Goal: Check status

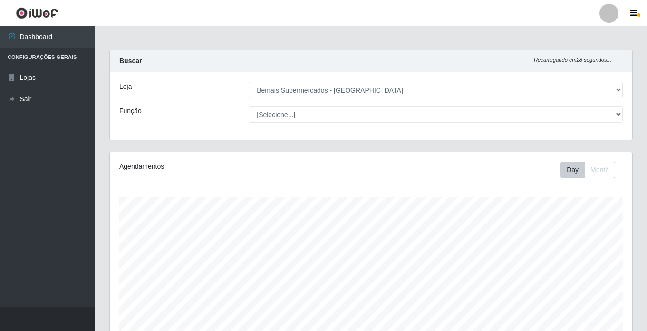
select select "250"
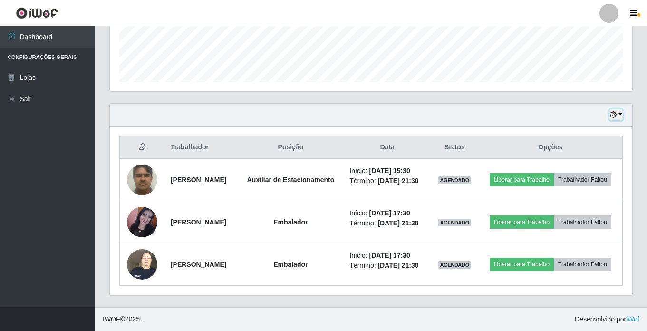
click at [617, 109] on button "button" at bounding box center [615, 114] width 13 height 11
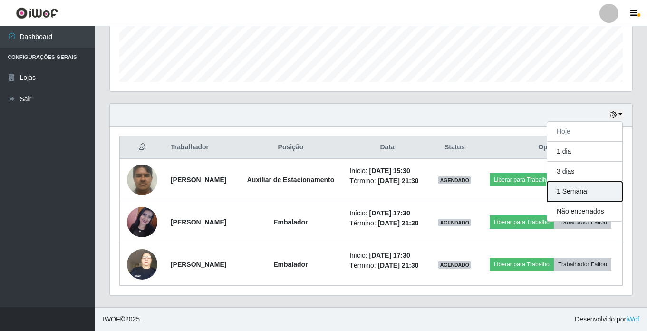
click at [576, 182] on button "1 Semana" at bounding box center [584, 192] width 75 height 20
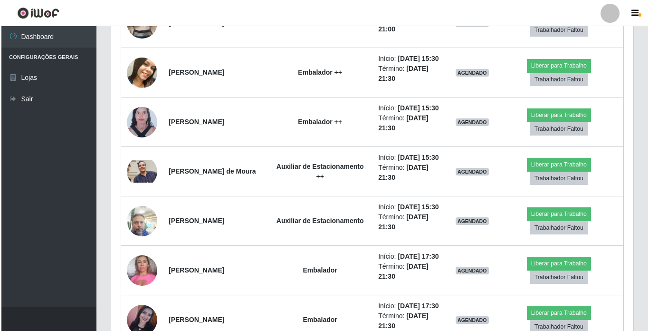
scroll to position [1510, 0]
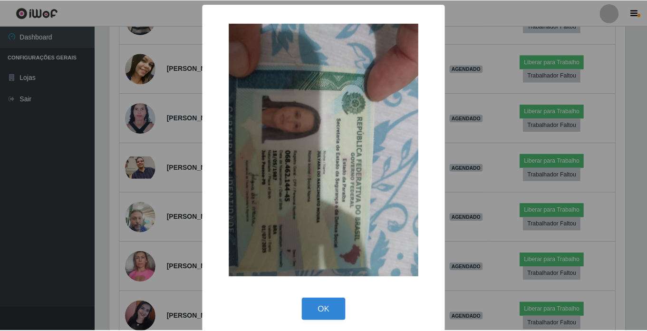
scroll to position [197, 518]
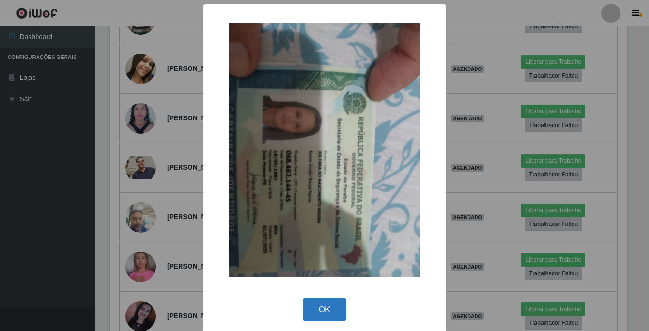
click at [325, 311] on button "OK" at bounding box center [325, 309] width 44 height 22
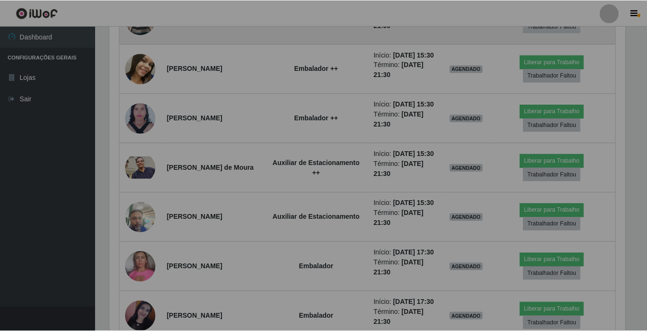
scroll to position [197, 522]
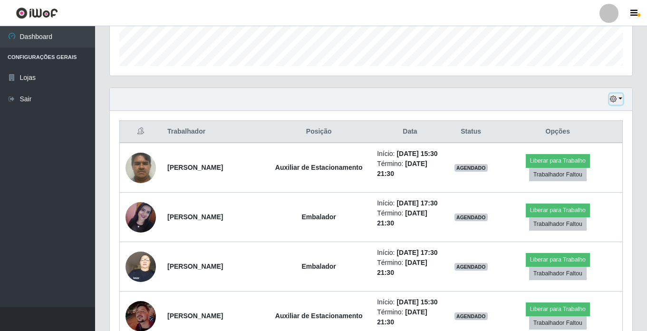
click at [613, 95] on button "button" at bounding box center [615, 99] width 13 height 11
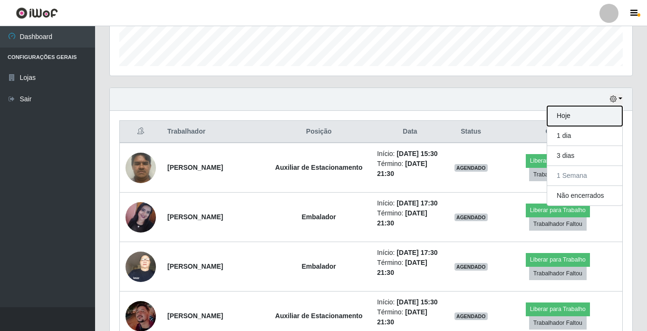
click at [600, 120] on button "Hoje" at bounding box center [584, 116] width 75 height 20
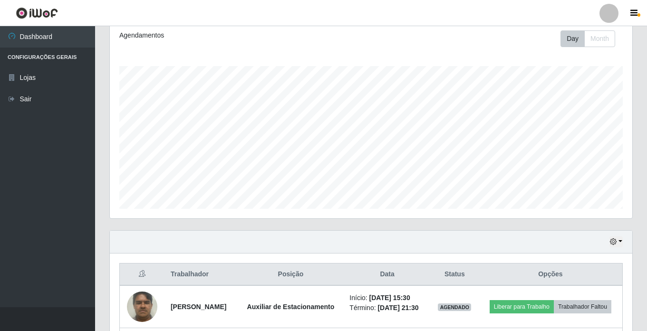
scroll to position [274, 0]
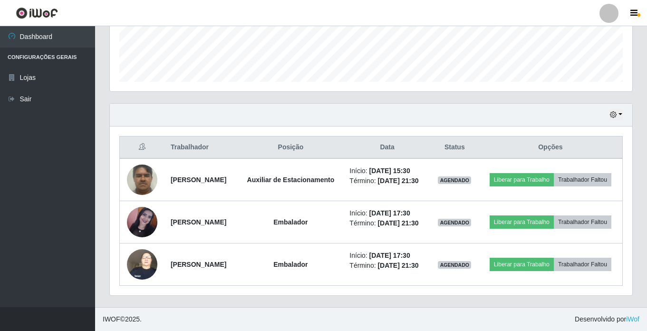
click at [607, 104] on div "Hoje 1 dia 3 dias 1 Semana Não encerrados" at bounding box center [371, 115] width 522 height 23
click at [614, 111] on icon "button" at bounding box center [613, 114] width 7 height 7
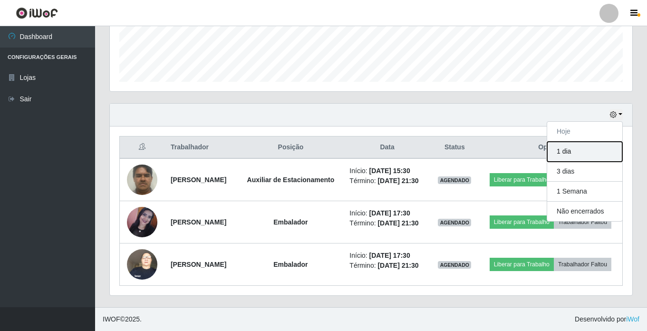
click at [594, 142] on button "1 dia" at bounding box center [584, 152] width 75 height 20
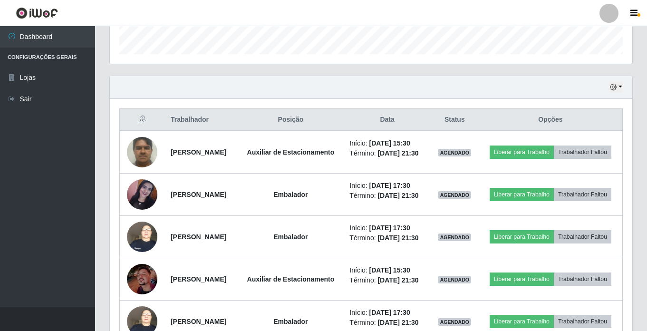
scroll to position [285, 0]
click at [618, 85] on button "button" at bounding box center [615, 87] width 13 height 11
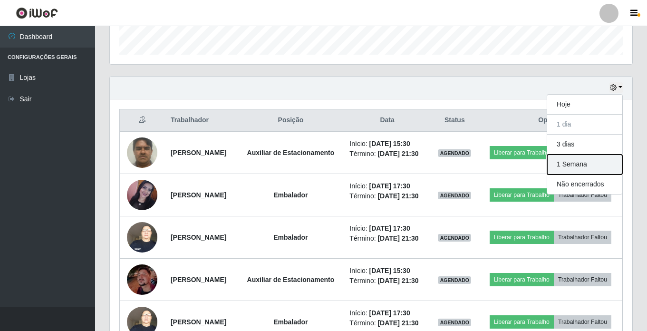
click at [583, 159] on button "1 Semana" at bounding box center [584, 164] width 75 height 20
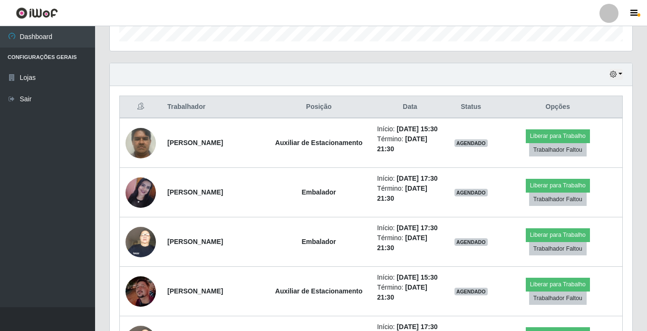
scroll to position [274, 0]
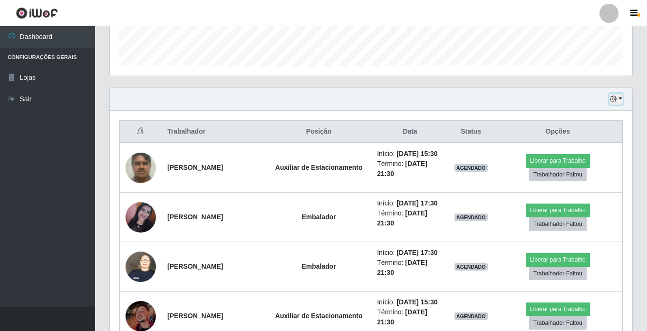
click at [618, 98] on button "button" at bounding box center [615, 99] width 13 height 11
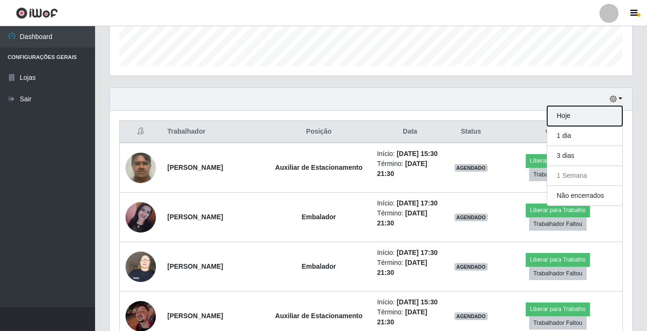
click at [600, 110] on button "Hoje" at bounding box center [584, 116] width 75 height 20
